Goal: Task Accomplishment & Management: Manage account settings

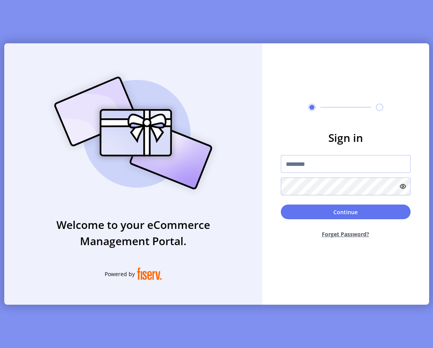
click at [316, 172] on input "text" at bounding box center [346, 164] width 130 height 18
type input "**********"
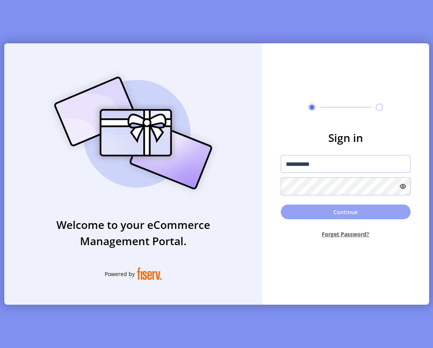
click at [288, 208] on button "Continue" at bounding box center [346, 211] width 130 height 15
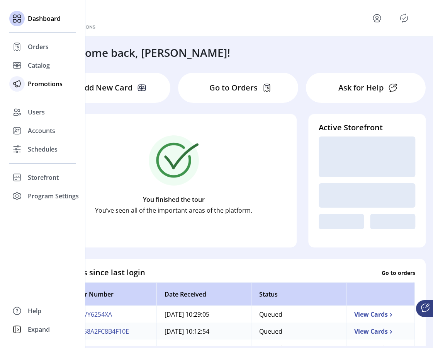
click at [49, 84] on span "Promotions" at bounding box center [45, 83] width 35 height 9
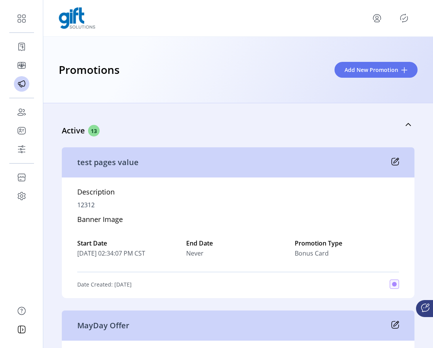
click at [391, 163] on icon at bounding box center [395, 162] width 8 height 8
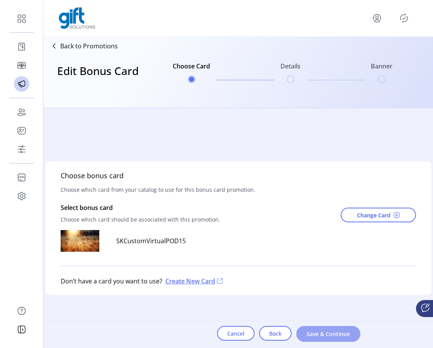
click at [328, 335] on span "Save & Continue" at bounding box center [328, 334] width 44 height 8
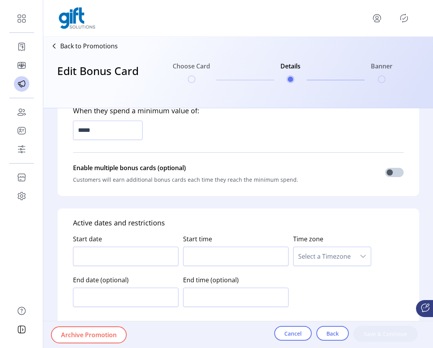
type input "**********"
type textarea "*****"
type input "*****"
type input "*********"
type input "**********"
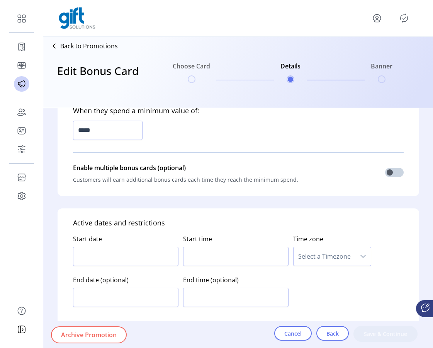
type input "*****"
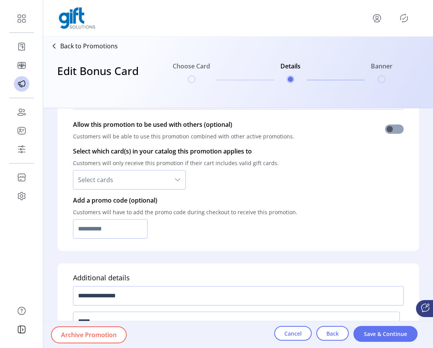
scroll to position [574, 0]
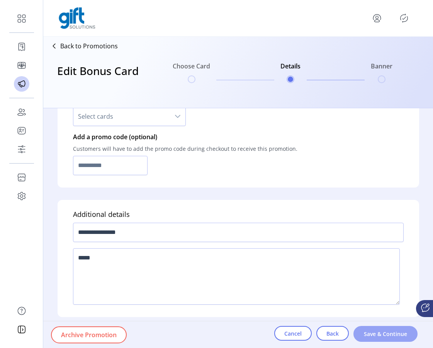
click at [372, 339] on button "Save & Continue" at bounding box center [385, 334] width 64 height 16
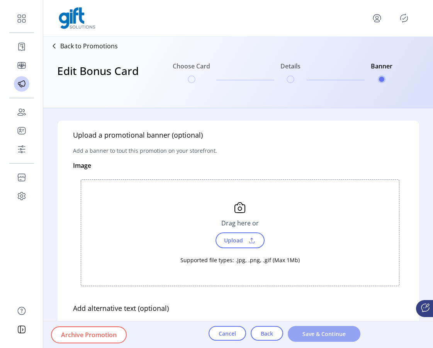
click at [319, 332] on span "Save & Continue" at bounding box center [324, 334] width 53 height 8
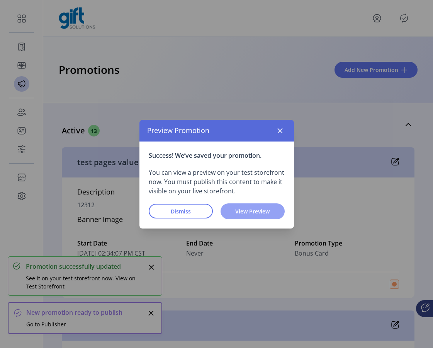
click at [228, 210] on button "View Preview" at bounding box center [253, 211] width 64 height 16
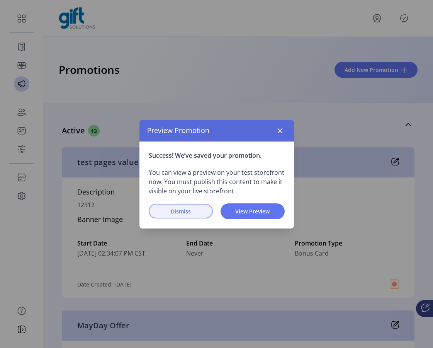
click at [182, 216] on button "Dismiss" at bounding box center [181, 211] width 64 height 15
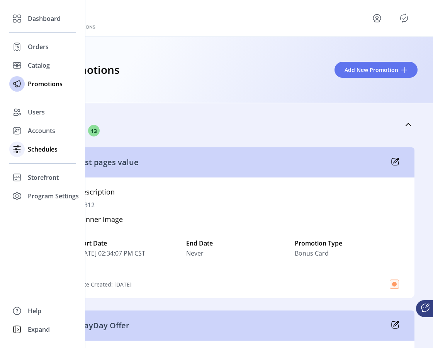
click at [39, 151] on span "Schedules" at bounding box center [43, 148] width 30 height 9
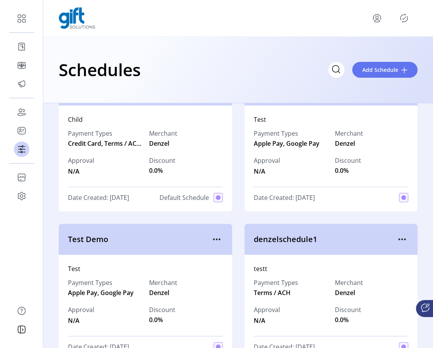
scroll to position [2, 0]
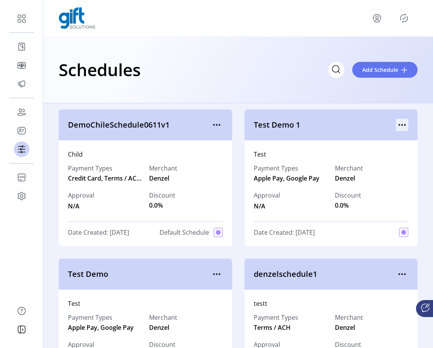
click at [396, 128] on icon "menu" at bounding box center [402, 125] width 12 height 12
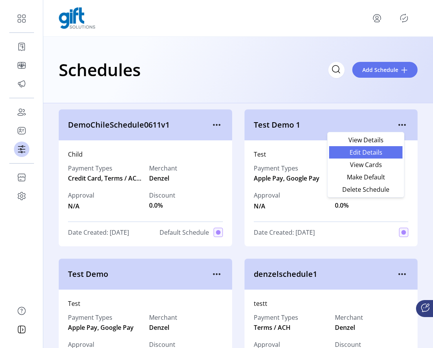
click at [377, 151] on span "Edit Details" at bounding box center [366, 152] width 64 height 6
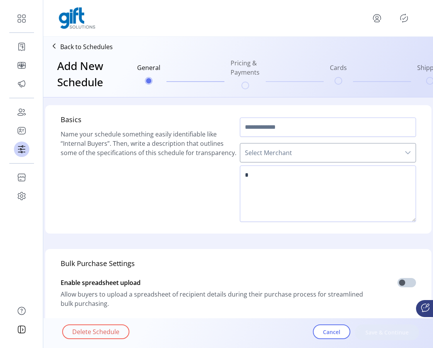
type input "**********"
type textarea "****"
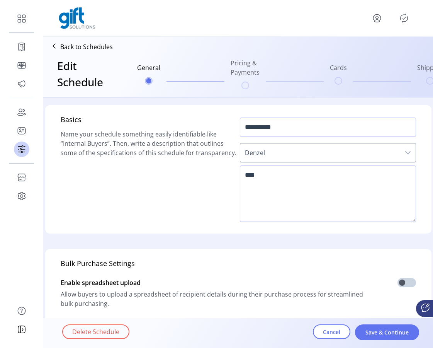
click at [77, 47] on p "Back to Schedules" at bounding box center [86, 46] width 53 height 9
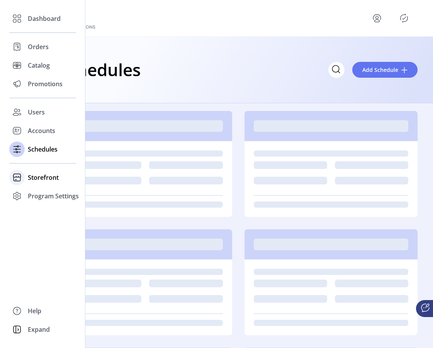
click at [43, 178] on span "Storefront" at bounding box center [43, 177] width 31 height 9
click at [44, 195] on span "Configuration" at bounding box center [48, 192] width 41 height 9
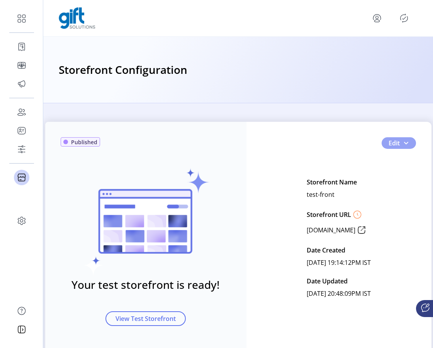
click at [405, 145] on span "button" at bounding box center [406, 143] width 6 height 6
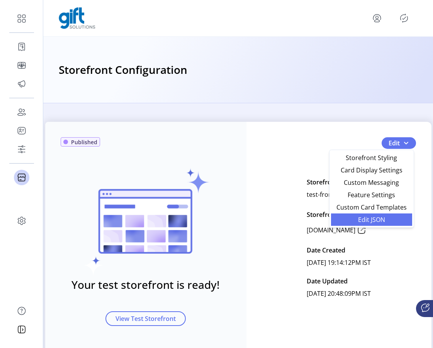
click at [377, 219] on span "Edit JSON" at bounding box center [372, 219] width 72 height 6
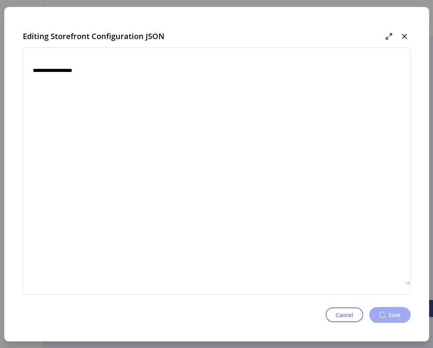
type textarea "**********"
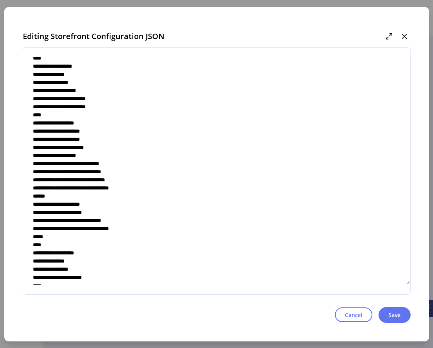
scroll to position [2752, 0]
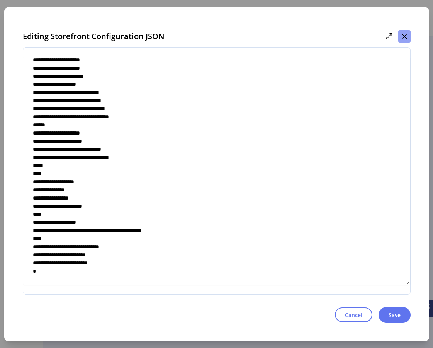
click at [406, 37] on icon "button" at bounding box center [404, 36] width 6 height 6
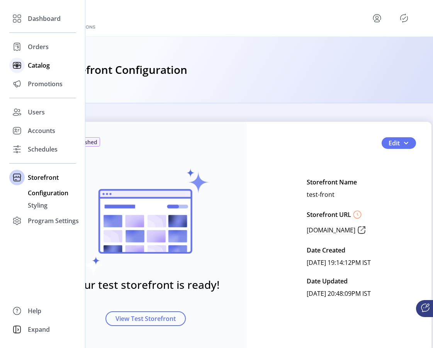
click at [41, 70] on span "Catalog" at bounding box center [39, 65] width 22 height 9
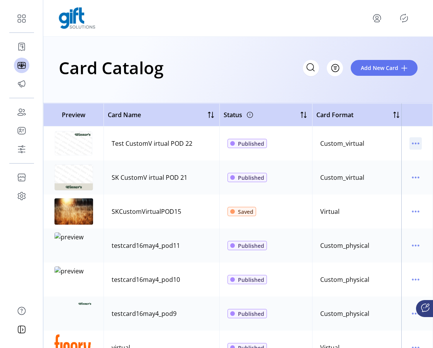
click at [413, 145] on icon "menu" at bounding box center [415, 143] width 12 height 12
click at [385, 169] on span "Edit Details" at bounding box center [379, 171] width 64 height 6
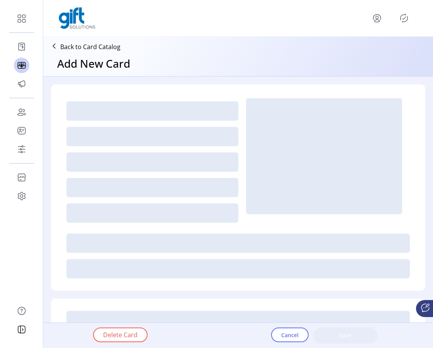
type textarea "**********"
type input "*"
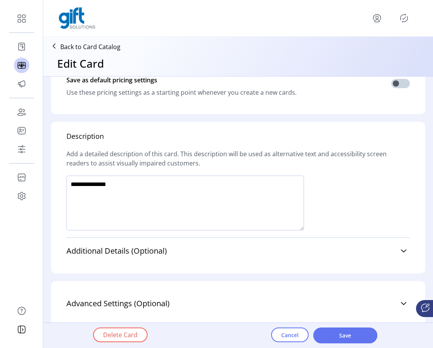
scroll to position [461, 0]
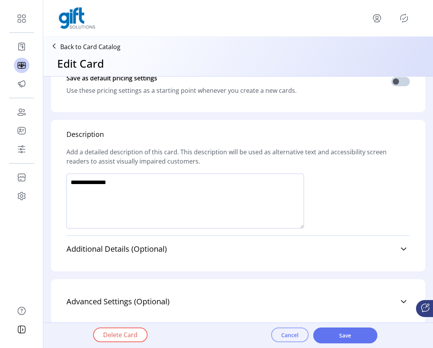
click at [290, 332] on span "Cancel" at bounding box center [289, 335] width 17 height 8
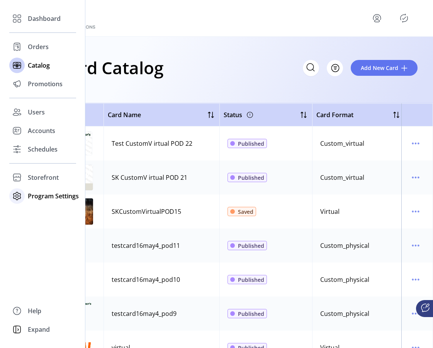
click at [32, 196] on span "Program Settings" at bounding box center [53, 195] width 51 height 9
click at [36, 209] on span "Templates" at bounding box center [43, 211] width 31 height 9
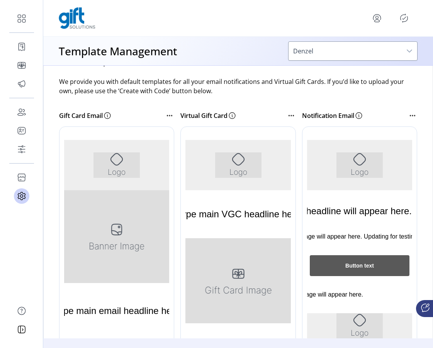
click at [409, 117] on icon at bounding box center [412, 115] width 9 height 9
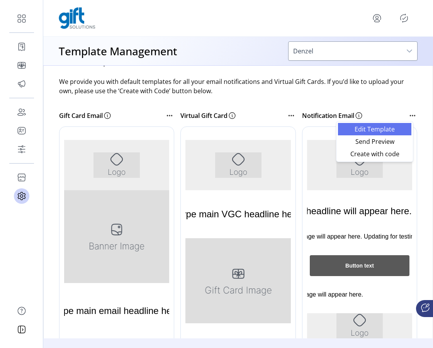
click at [398, 127] on span "Edit Template" at bounding box center [375, 129] width 64 height 6
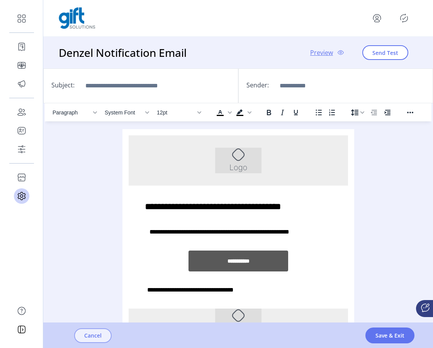
click at [107, 336] on button "Cancel" at bounding box center [92, 335] width 37 height 15
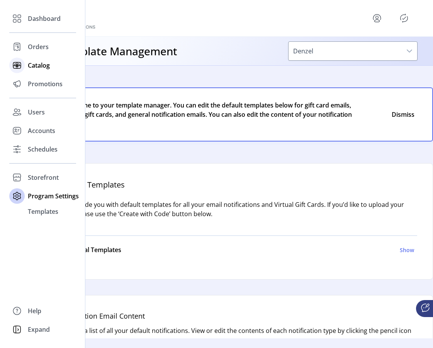
click at [31, 64] on span "Catalog" at bounding box center [39, 65] width 22 height 9
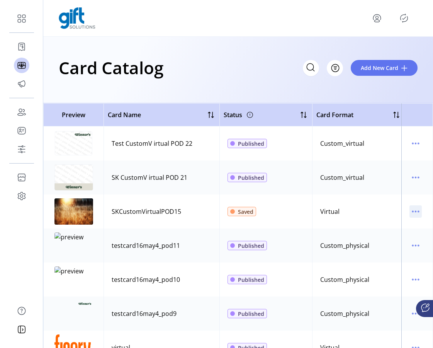
click at [416, 210] on icon "menu" at bounding box center [415, 211] width 12 height 12
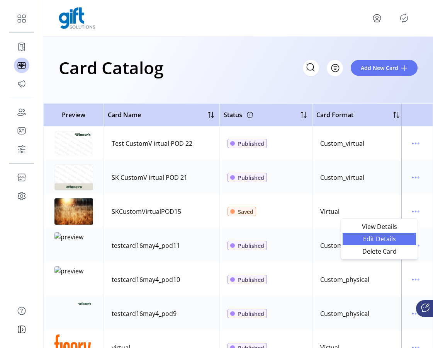
click at [387, 239] on span "Edit Details" at bounding box center [379, 239] width 64 height 6
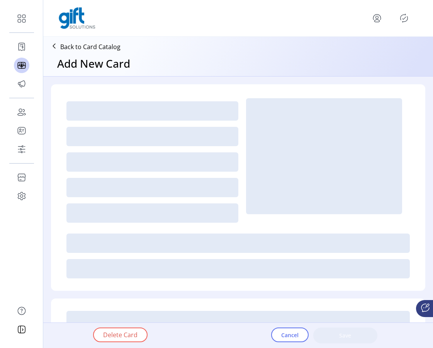
type textarea "**********"
type input "*"
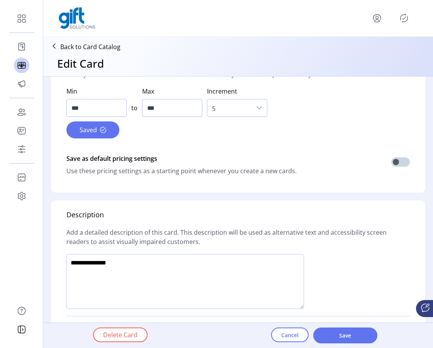
scroll to position [524, 0]
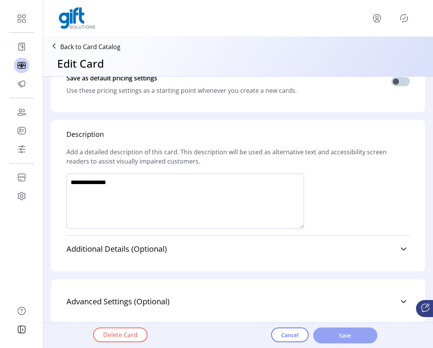
click at [346, 341] on button "Save" at bounding box center [345, 335] width 64 height 16
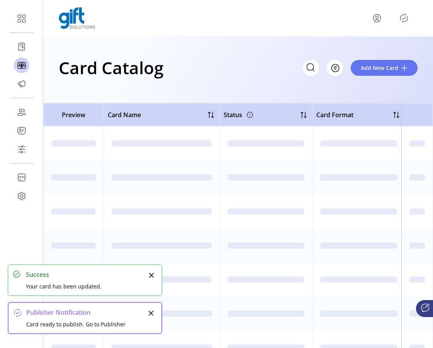
click at [408, 14] on icon "Publisher Panel" at bounding box center [404, 18] width 12 height 12
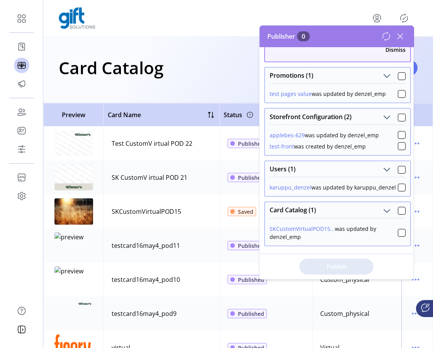
scroll to position [57, 0]
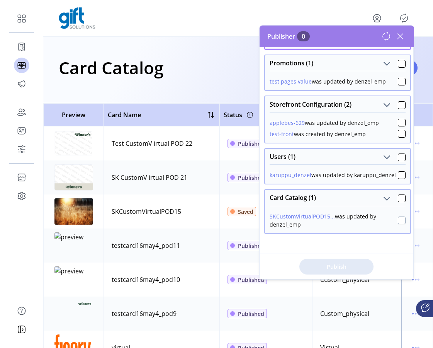
click at [398, 219] on div at bounding box center [402, 220] width 8 height 8
click at [359, 263] on span "Publish 1 Items" at bounding box center [336, 266] width 54 height 8
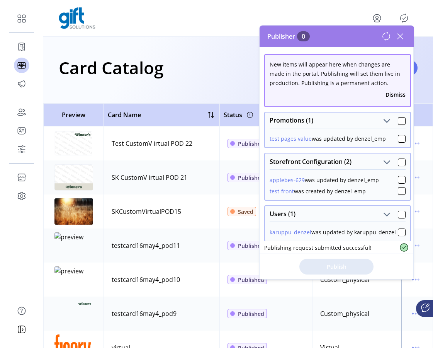
scroll to position [8, 0]
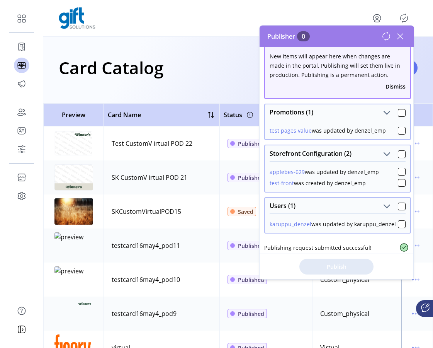
click at [399, 37] on icon at bounding box center [400, 36] width 12 height 12
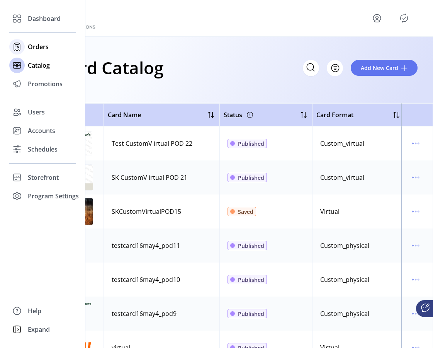
click at [32, 47] on span "Orders" at bounding box center [38, 46] width 21 height 9
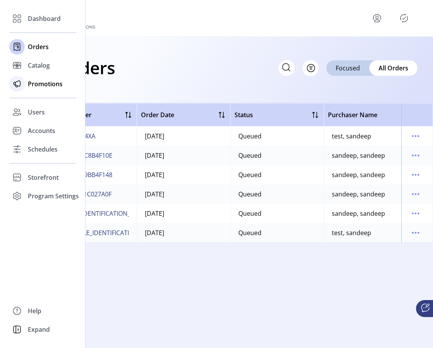
click at [25, 82] on div "Promotions" at bounding box center [42, 84] width 67 height 19
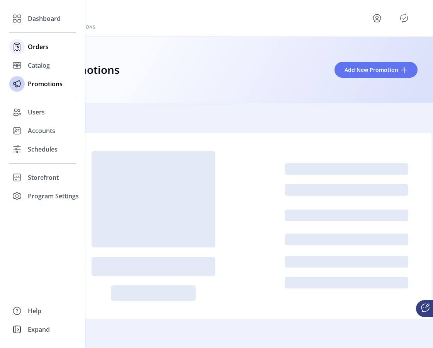
click at [38, 50] on span "Orders" at bounding box center [38, 46] width 21 height 9
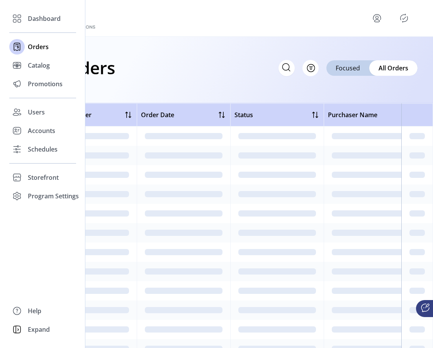
click at [39, 94] on div "Dashboard Orders Catalog Promotions Users Accounts Schedules Storefront Configu…" at bounding box center [42, 107] width 67 height 196
click at [37, 117] on div "Users" at bounding box center [42, 112] width 67 height 19
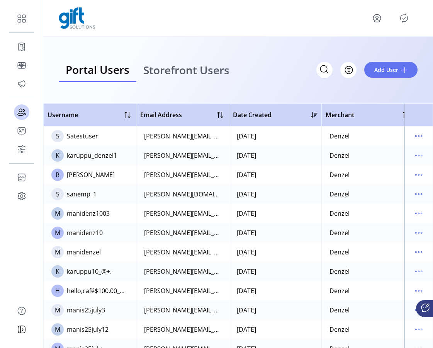
click at [171, 72] on span "Storefront Users" at bounding box center [186, 70] width 86 height 11
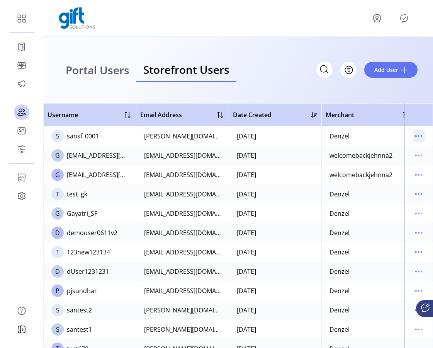
click at [421, 136] on icon "menu" at bounding box center [421, 136] width 1 height 1
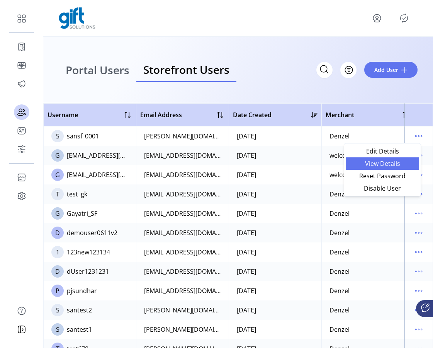
click at [393, 164] on span "View Details" at bounding box center [382, 163] width 64 height 6
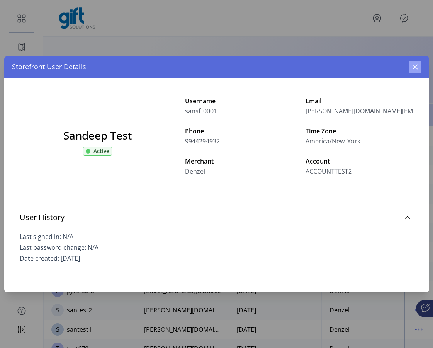
click at [418, 68] on button "button" at bounding box center [415, 67] width 12 height 12
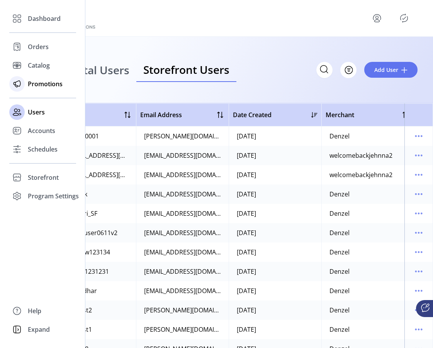
click at [33, 82] on span "Promotions" at bounding box center [45, 83] width 35 height 9
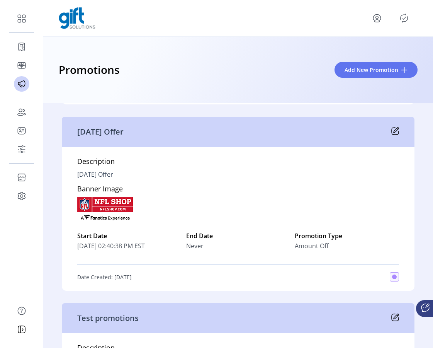
scroll to position [515, 0]
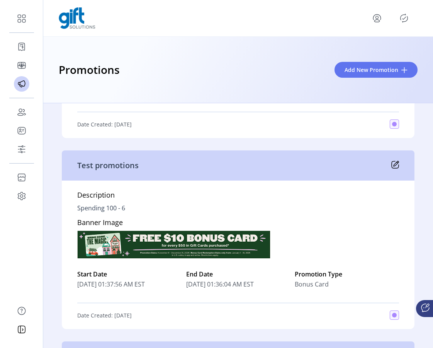
click at [394, 163] on icon at bounding box center [395, 165] width 8 height 8
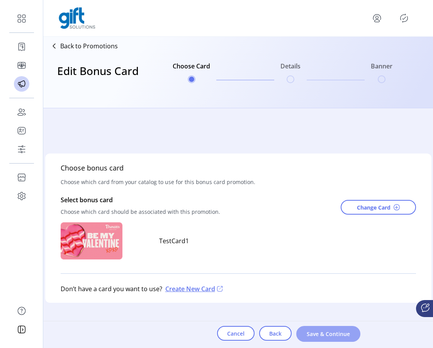
click at [317, 336] on span "Save & Continue" at bounding box center [328, 334] width 44 height 8
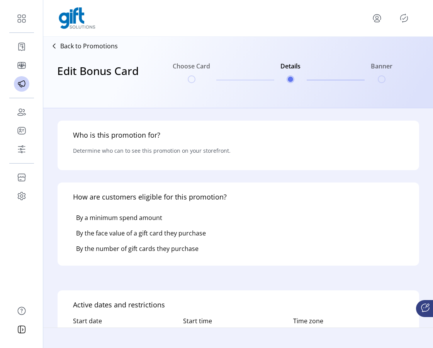
type input "********"
type input "**********"
type textarea "**********"
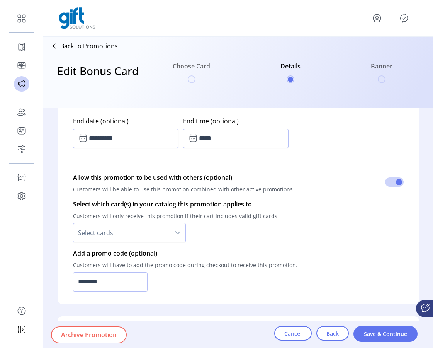
scroll to position [345, 0]
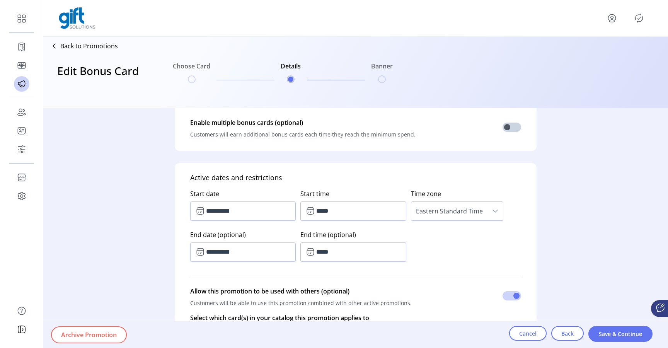
click at [433, 21] on icon "menu" at bounding box center [611, 18] width 12 height 12
click at [433, 54] on link "Sign Out" at bounding box center [583, 48] width 67 height 12
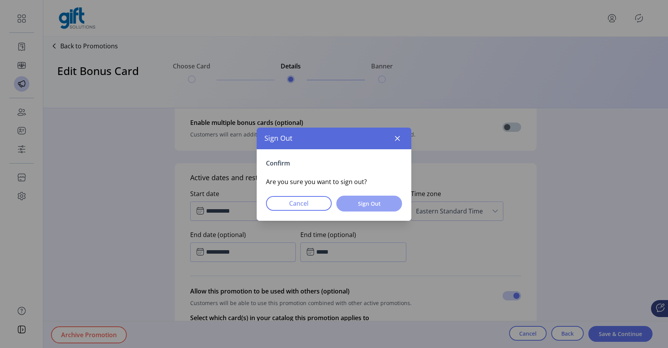
click at [386, 202] on span "Sign Out" at bounding box center [369, 203] width 46 height 8
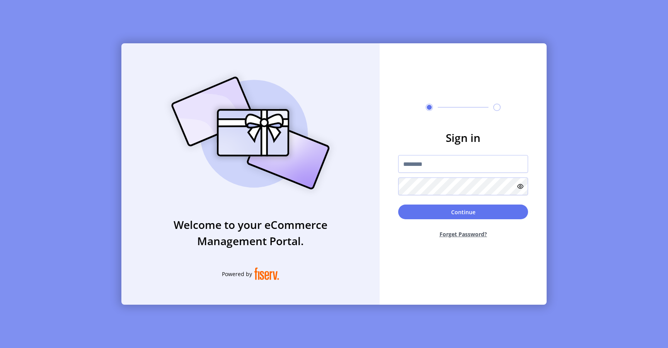
click at [416, 175] on div at bounding box center [463, 175] width 130 height 40
click at [422, 159] on input "text" at bounding box center [463, 164] width 130 height 18
type input "**********"
click at [432, 212] on button "Continue" at bounding box center [463, 211] width 130 height 15
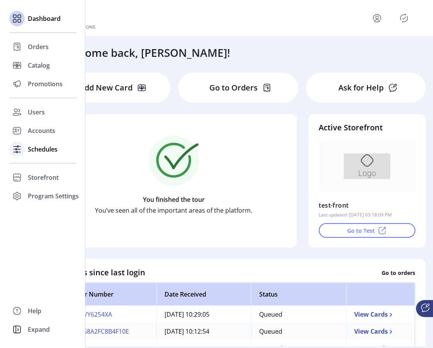
click at [38, 151] on span "Schedules" at bounding box center [43, 148] width 30 height 9
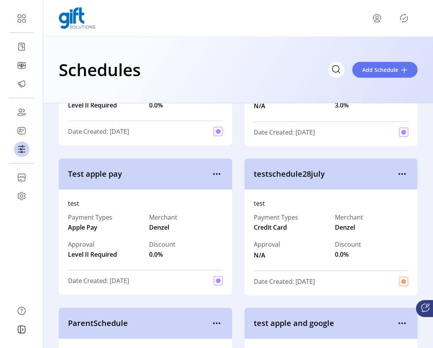
scroll to position [582, 0]
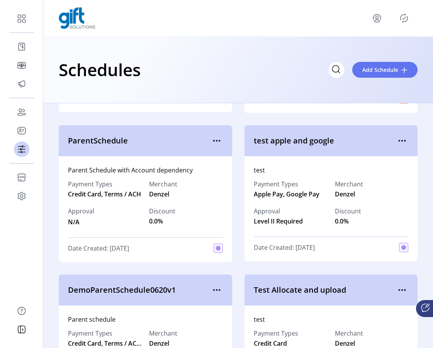
click at [398, 20] on icon "Publisher Panel" at bounding box center [404, 18] width 12 height 12
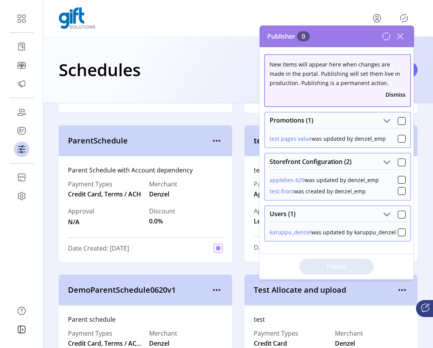
click at [403, 34] on icon at bounding box center [400, 36] width 5 height 5
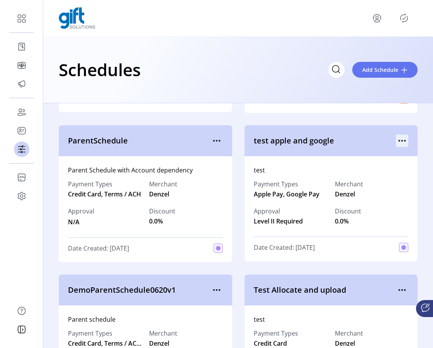
click at [399, 142] on icon "menu" at bounding box center [402, 140] width 12 height 12
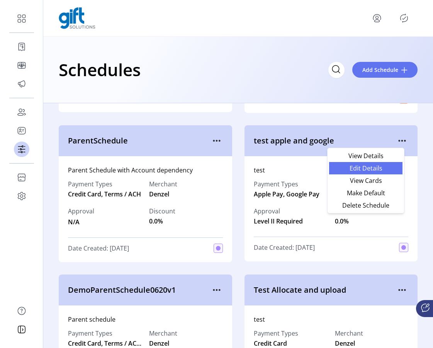
click at [376, 169] on span "Edit Details" at bounding box center [366, 168] width 64 height 6
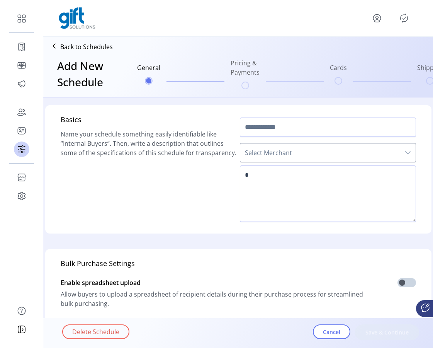
type input "**********"
type textarea "****"
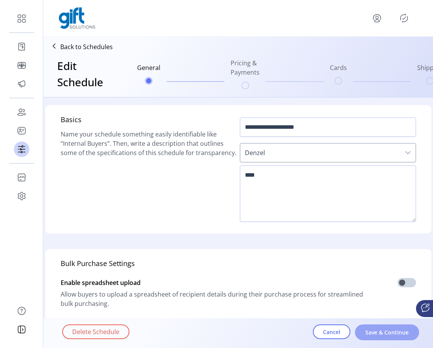
click at [370, 329] on span "Save & Continue" at bounding box center [387, 332] width 44 height 8
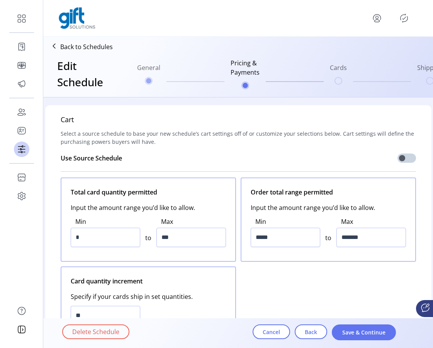
click at [370, 329] on span "Save & Continue" at bounding box center [364, 332] width 44 height 8
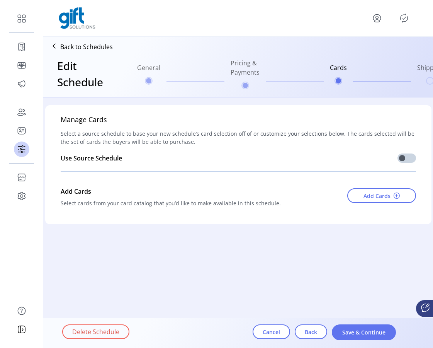
click at [370, 329] on span "Save & Continue" at bounding box center [364, 332] width 44 height 8
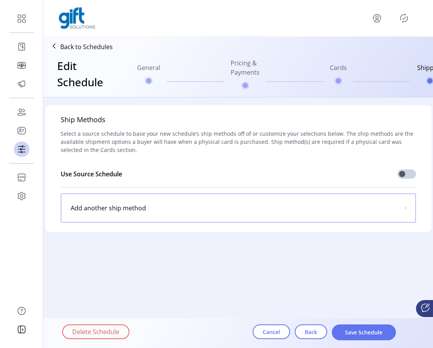
click at [370, 329] on span "Save Schedule" at bounding box center [364, 332] width 44 height 8
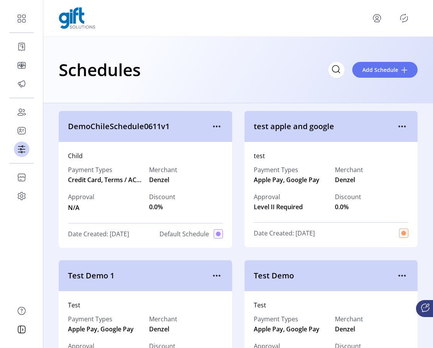
click at [403, 20] on icon "Publisher Panel" at bounding box center [404, 18] width 12 height 12
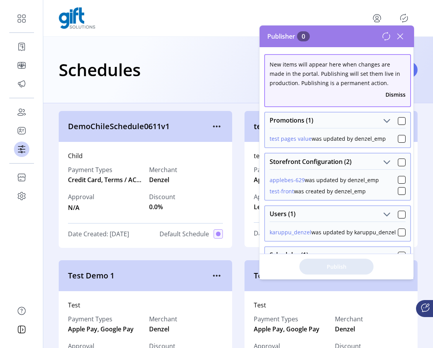
scroll to position [57, 0]
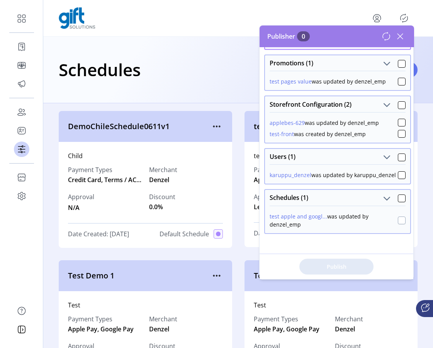
click at [399, 219] on div at bounding box center [402, 220] width 8 height 8
click at [352, 267] on span "Publish 1 Items" at bounding box center [336, 266] width 54 height 8
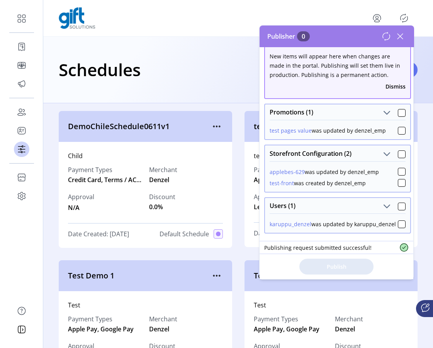
scroll to position [0, 0]
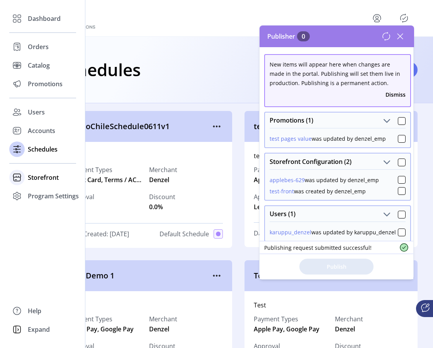
click at [36, 178] on span "Storefront" at bounding box center [43, 177] width 31 height 9
click at [41, 189] on span "Configuration" at bounding box center [48, 192] width 41 height 9
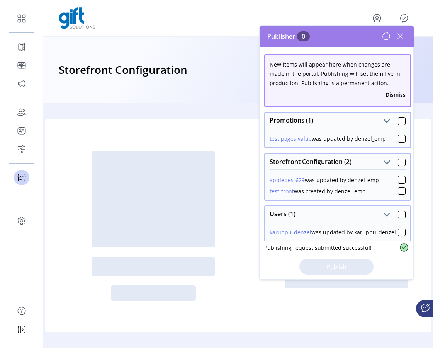
click at [404, 34] on icon at bounding box center [400, 36] width 12 height 12
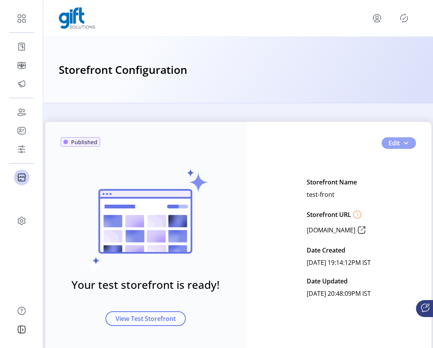
click at [400, 144] on button "Edit" at bounding box center [399, 143] width 34 height 12
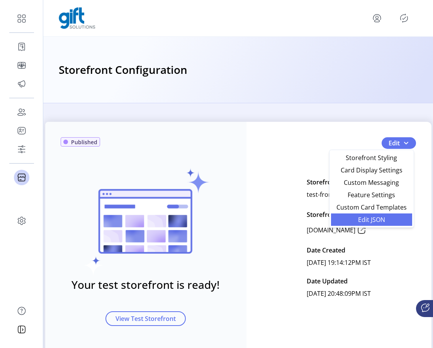
click at [373, 219] on span "Edit JSON" at bounding box center [372, 219] width 72 height 6
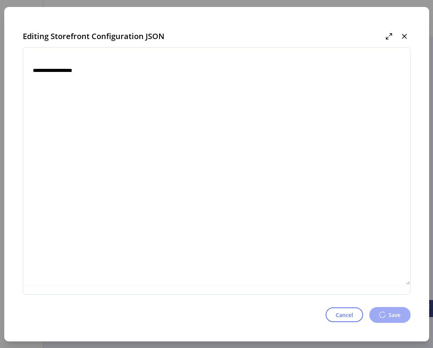
type textarea "**********"
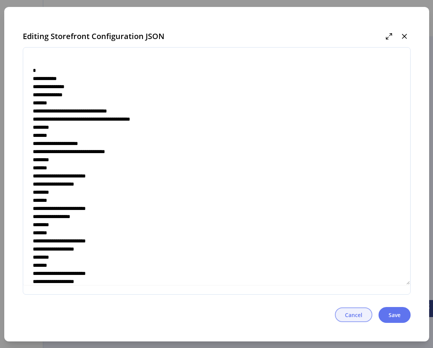
click at [357, 318] on span "Cancel" at bounding box center [353, 315] width 17 height 8
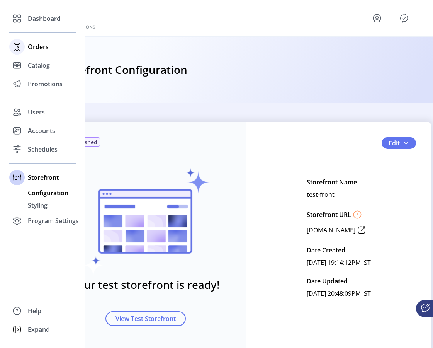
click at [37, 49] on span "Orders" at bounding box center [38, 46] width 21 height 9
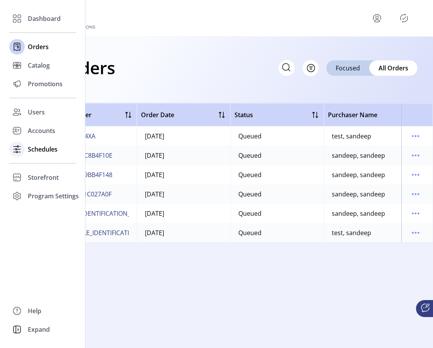
click at [44, 151] on span "Schedules" at bounding box center [43, 148] width 30 height 9
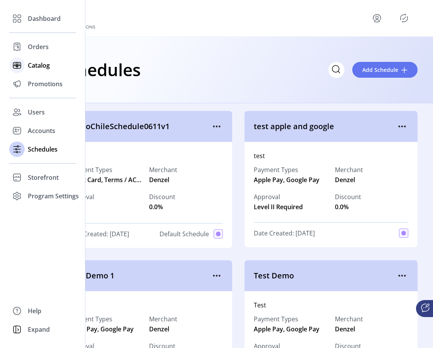
click at [38, 63] on span "Catalog" at bounding box center [39, 65] width 22 height 9
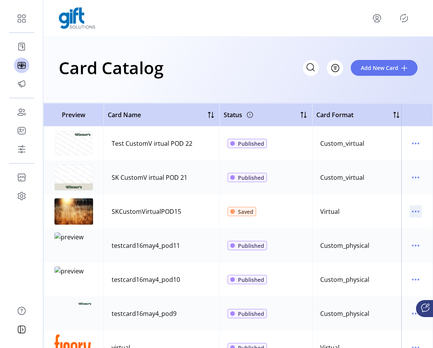
click at [415, 211] on icon "menu" at bounding box center [415, 211] width 1 height 1
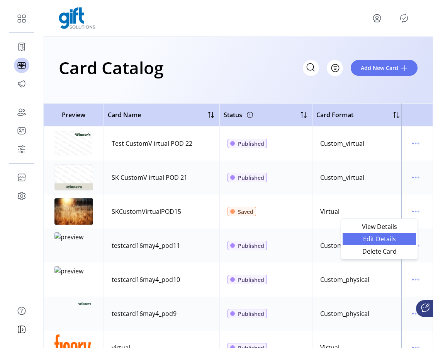
click at [386, 242] on span "Edit Details" at bounding box center [379, 239] width 64 height 6
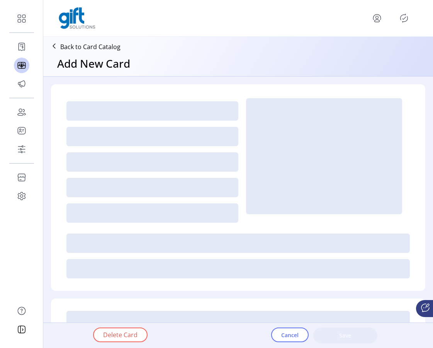
type textarea "**********"
type input "*"
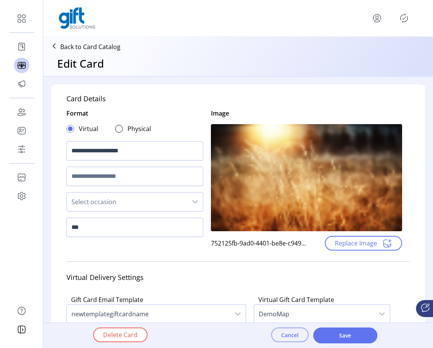
click at [292, 340] on button "Cancel" at bounding box center [289, 334] width 37 height 15
